Goal: Find specific page/section: Find specific page/section

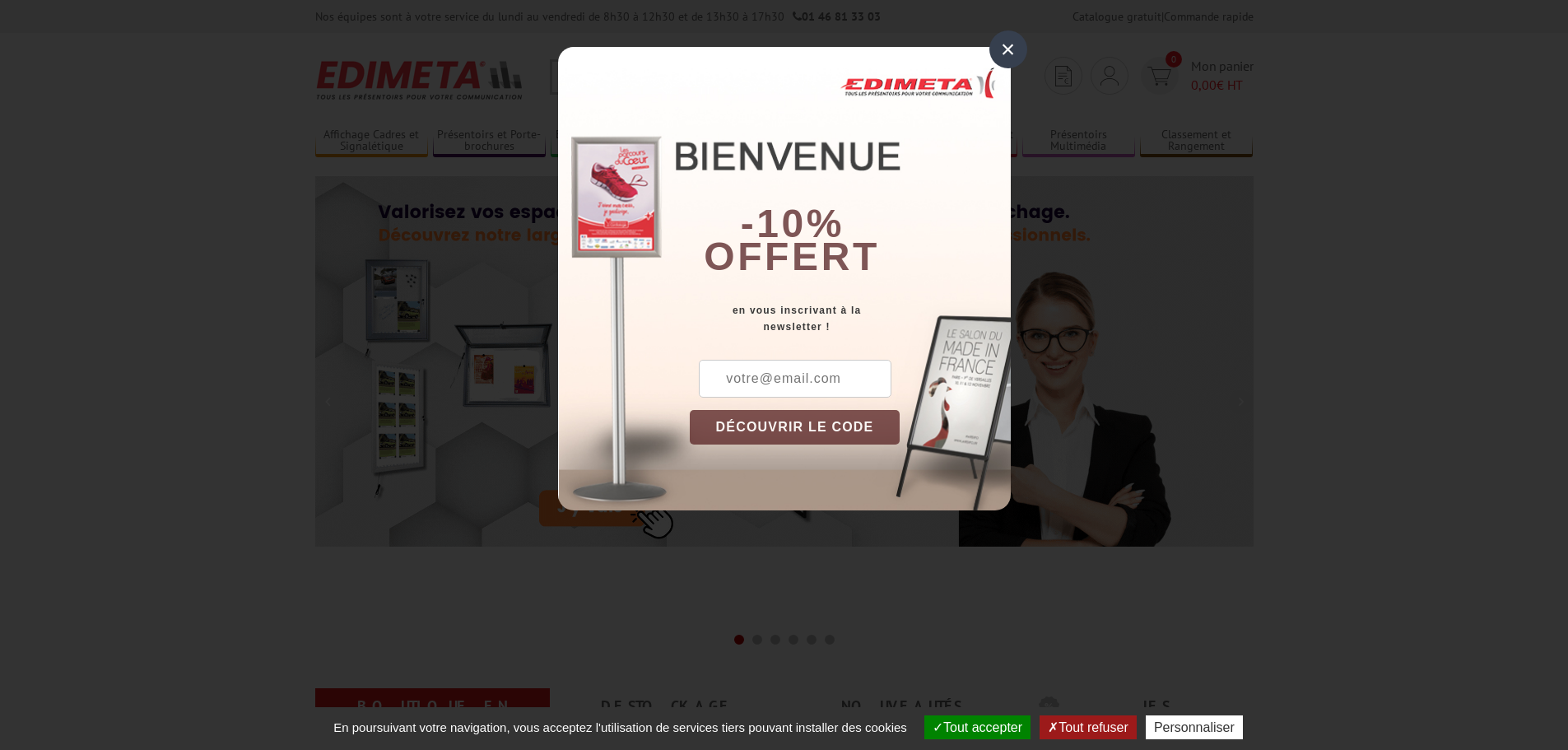
click at [1014, 50] on div "×" at bounding box center [1009, 50] width 38 height 38
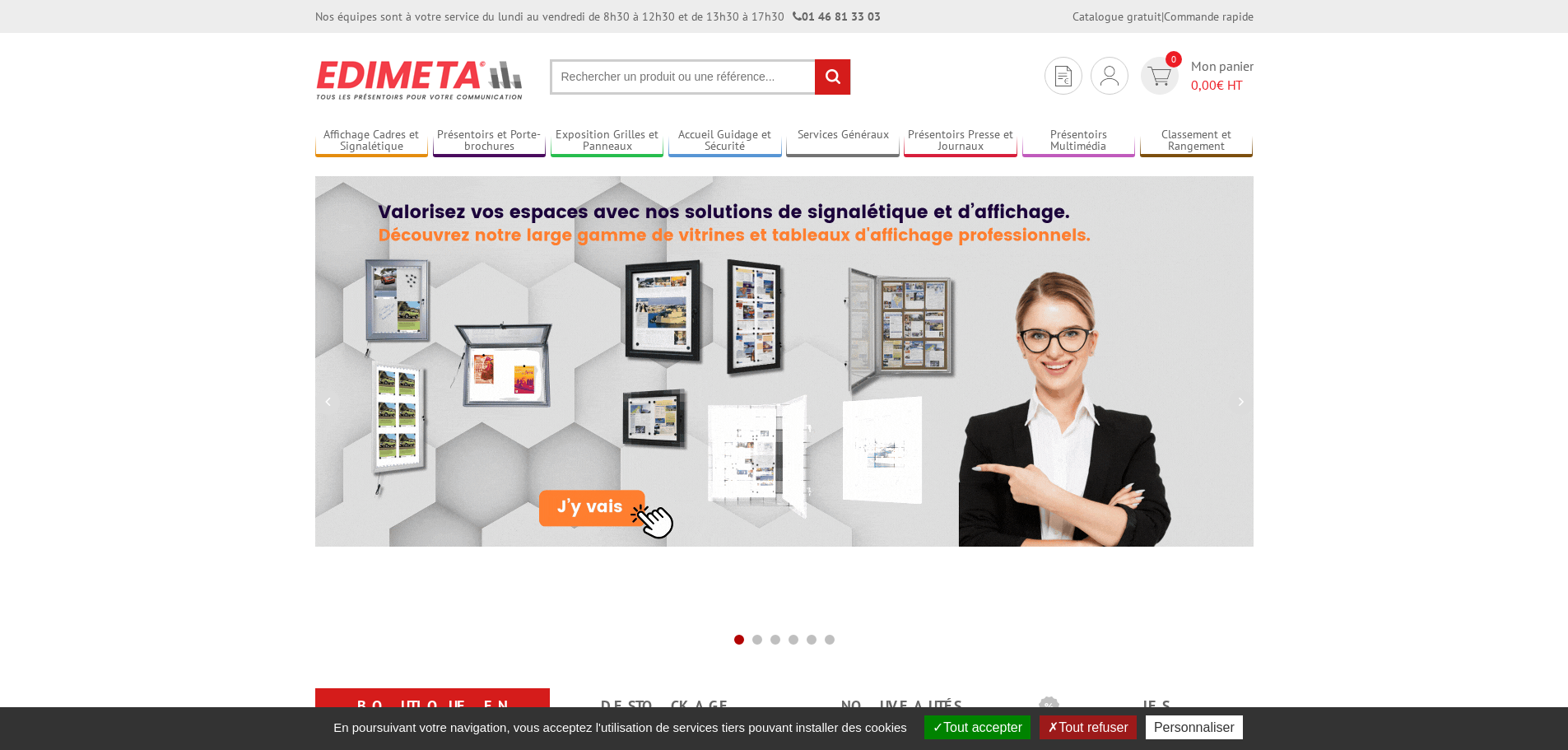
click at [571, 70] on input "text" at bounding box center [700, 77] width 302 height 36
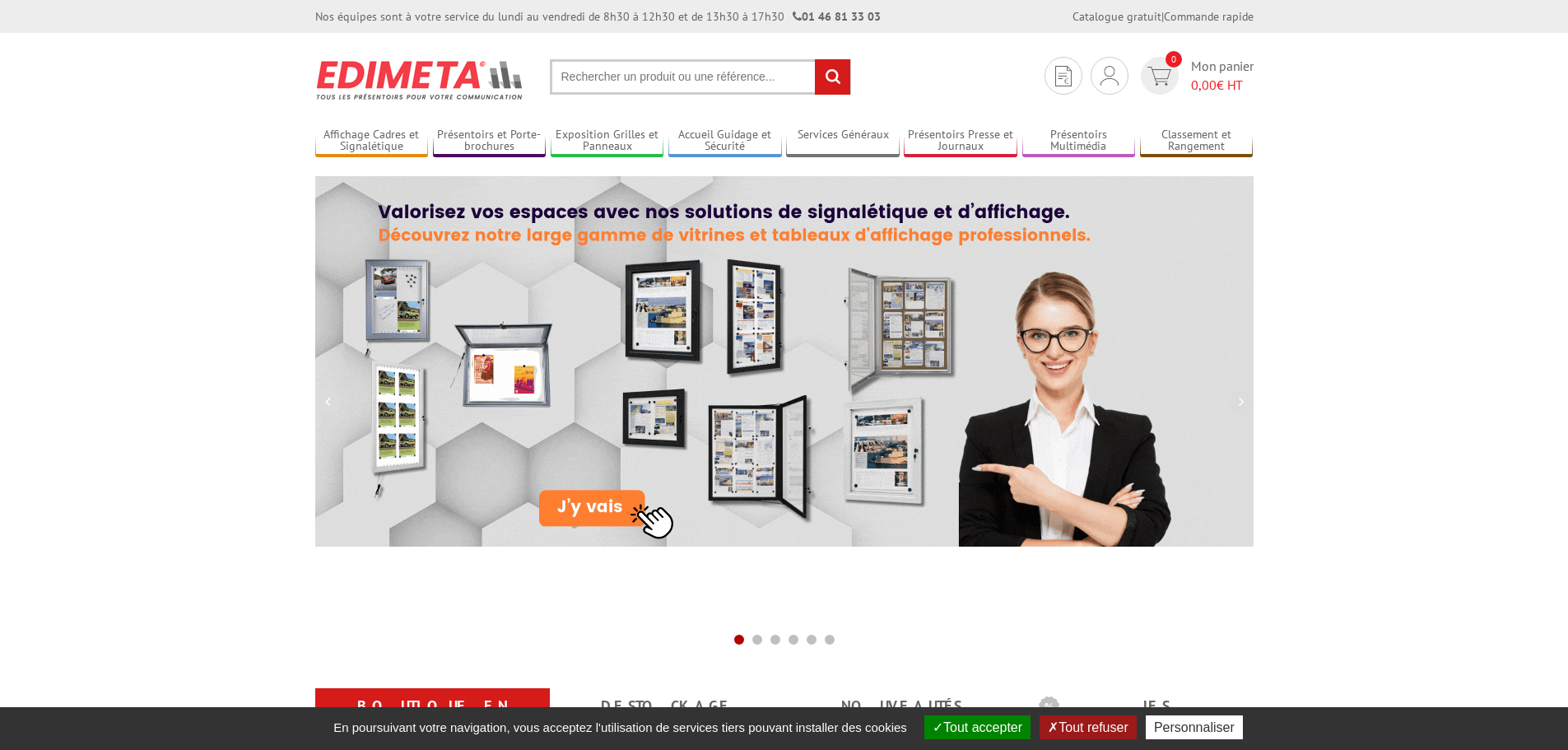
click at [583, 78] on input "text" at bounding box center [700, 77] width 302 height 36
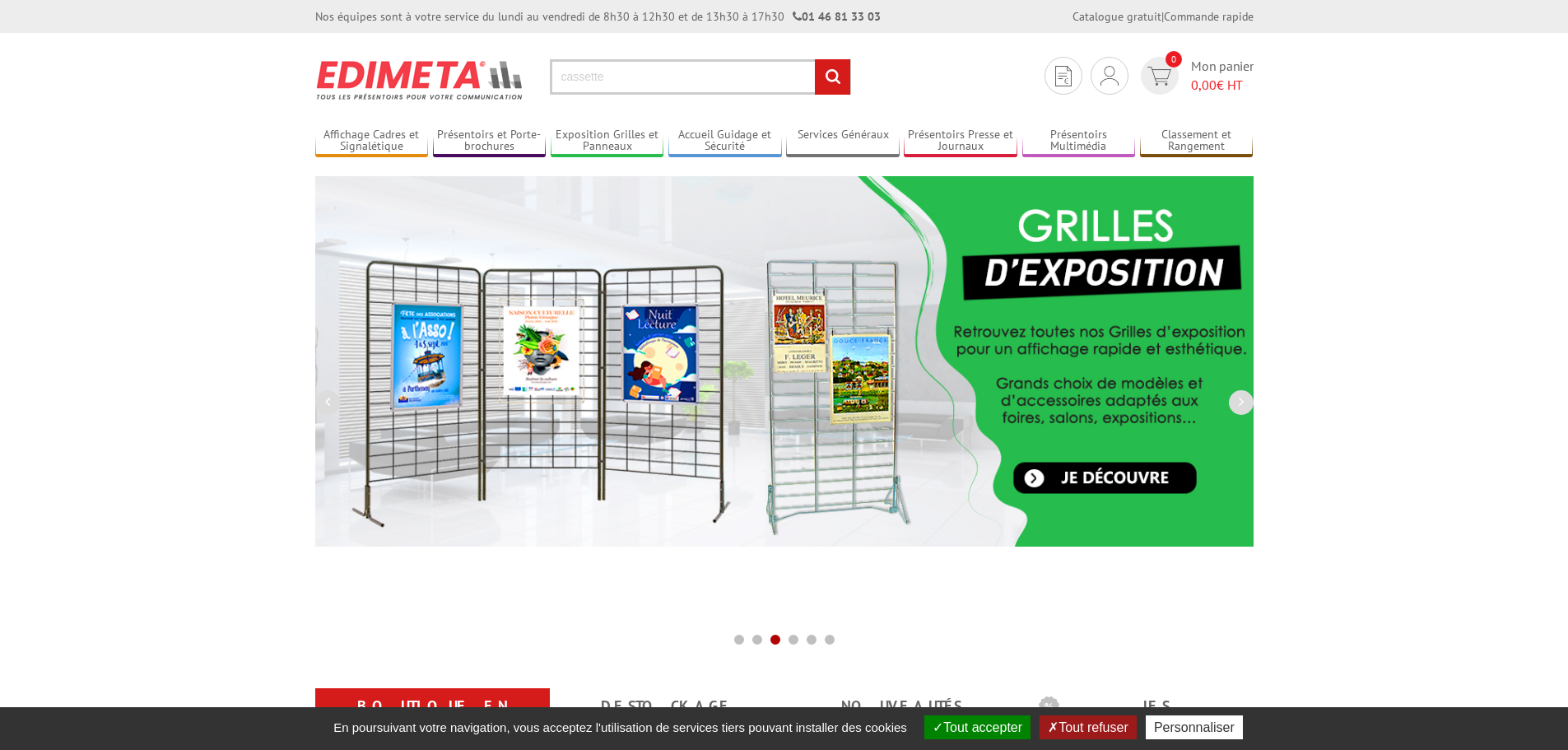
type input "cassette"
click at [836, 75] on input "rechercher" at bounding box center [832, 77] width 36 height 36
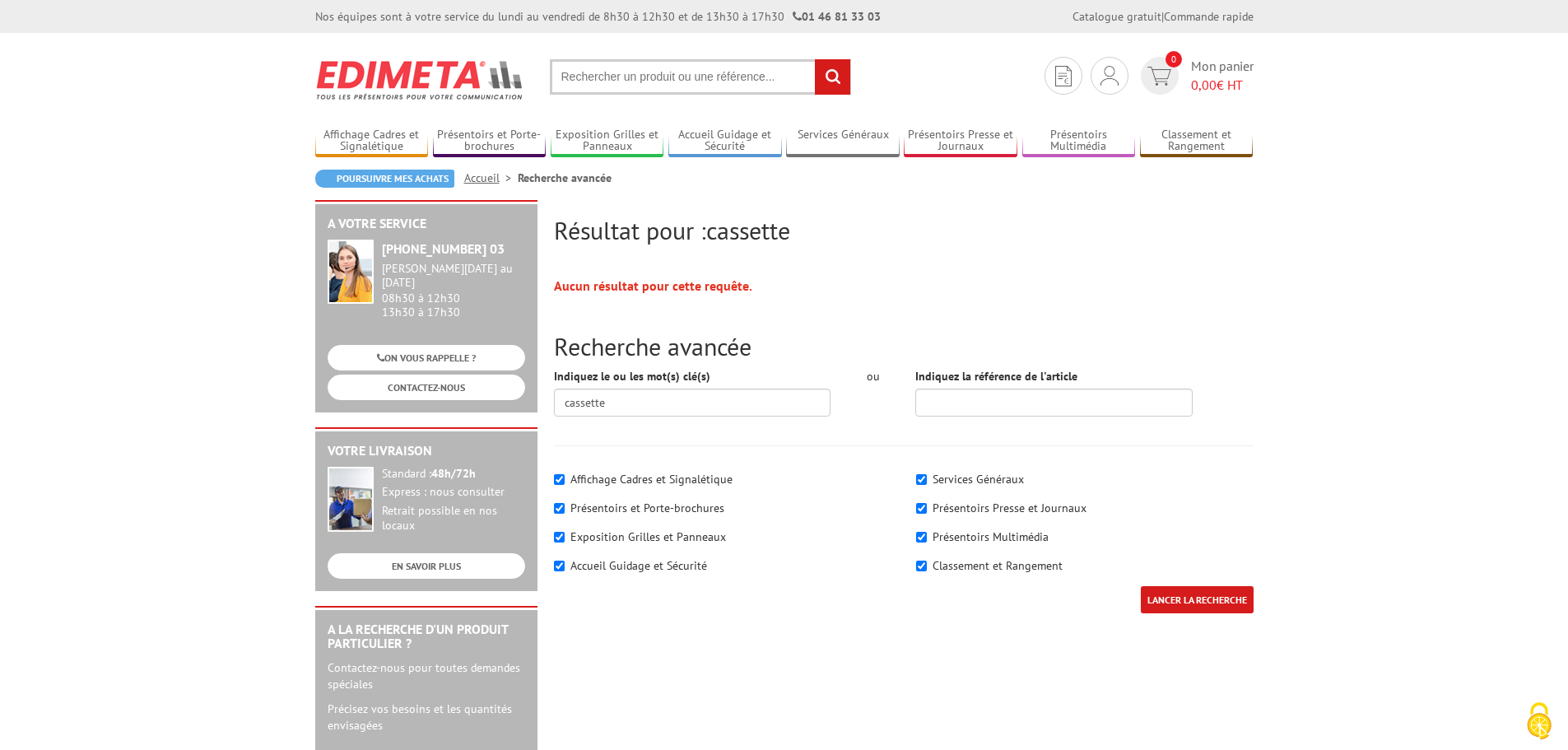
click at [600, 79] on input "text" at bounding box center [700, 77] width 302 height 36
